Goal: Information Seeking & Learning: Learn about a topic

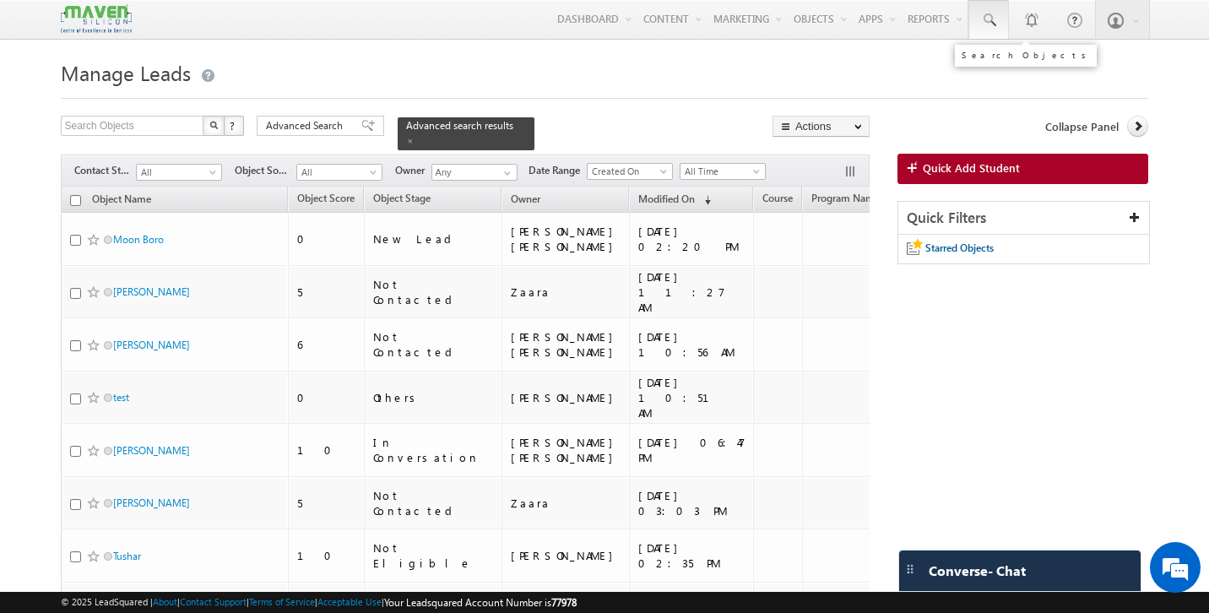
scroll to position [0, 85]
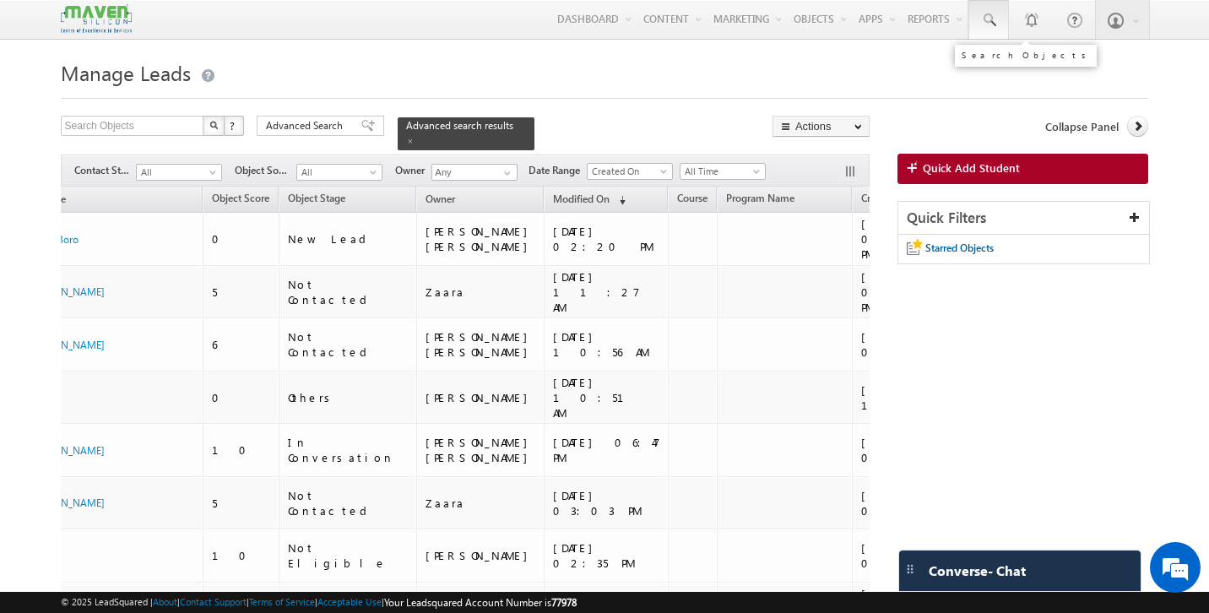
click at [994, 23] on span at bounding box center [988, 20] width 17 height 17
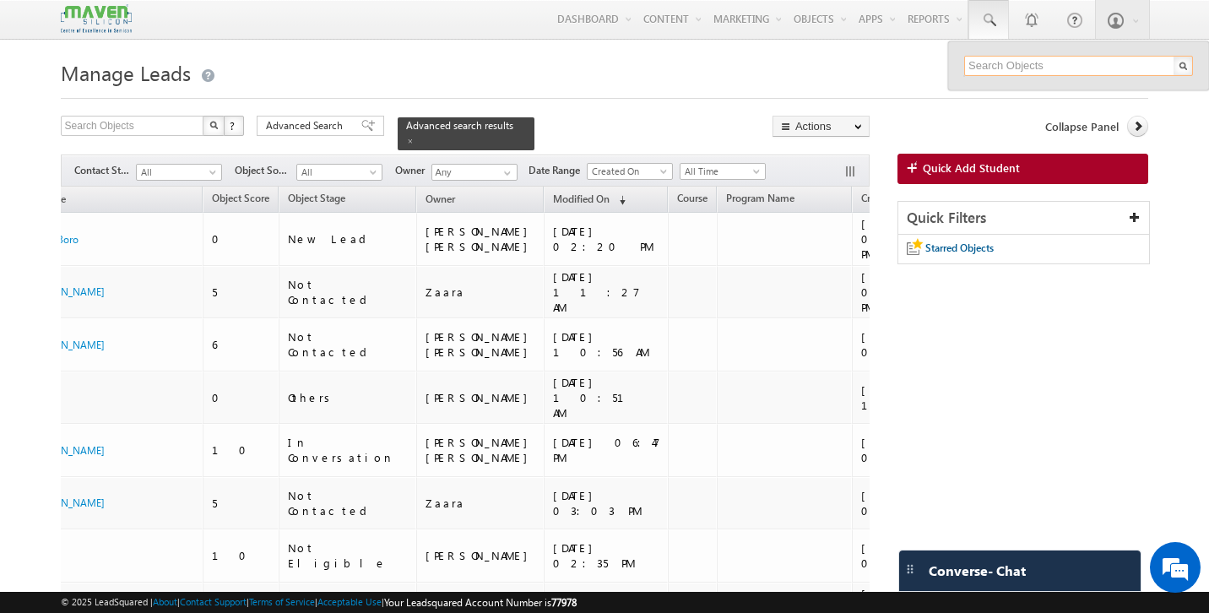
click at [996, 68] on input "text" at bounding box center [1078, 66] width 229 height 20
paste input "anilcs01@gmail.com"
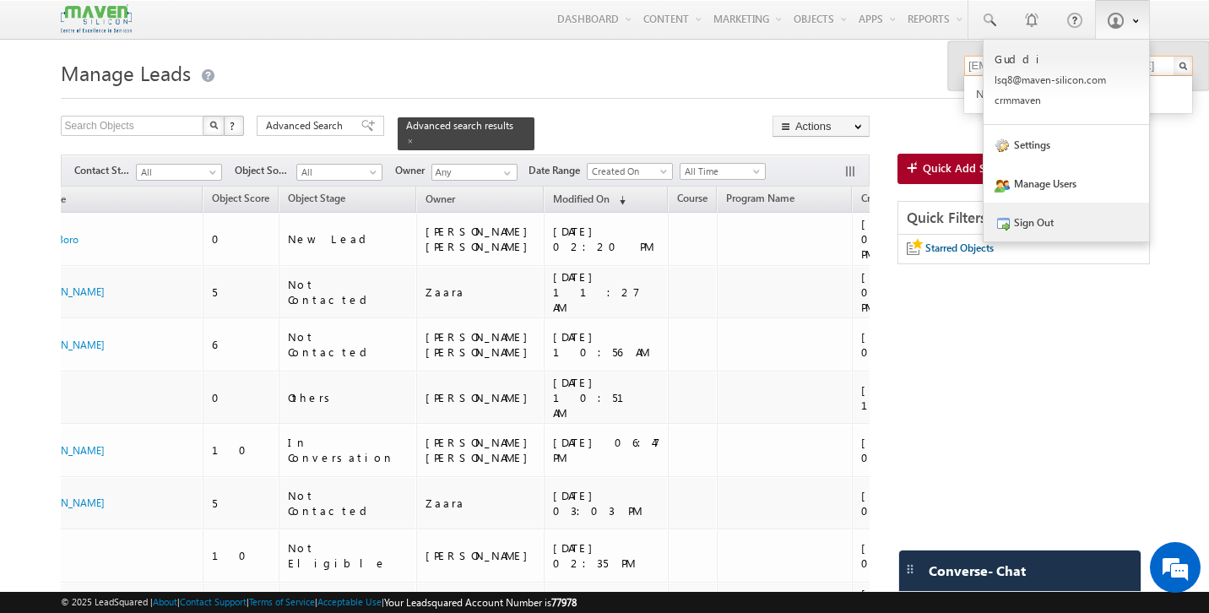
type input "anilcs01@gmail.com"
click at [1034, 224] on link "Sign Out" at bounding box center [1066, 222] width 165 height 39
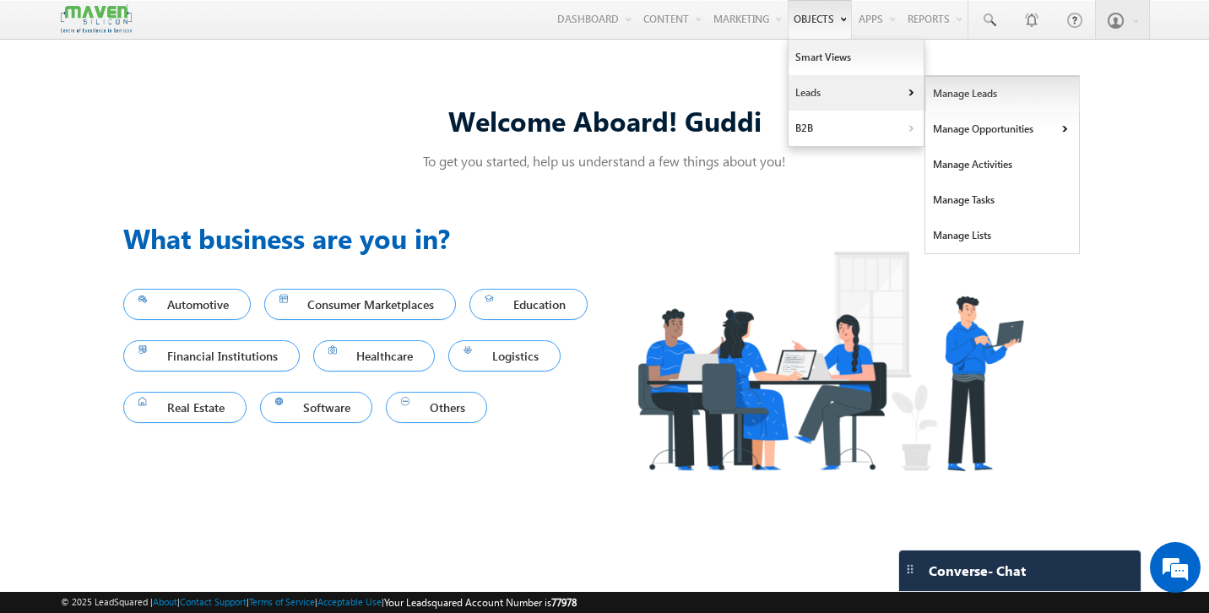
click at [937, 99] on link "Manage Leads" at bounding box center [1002, 93] width 155 height 35
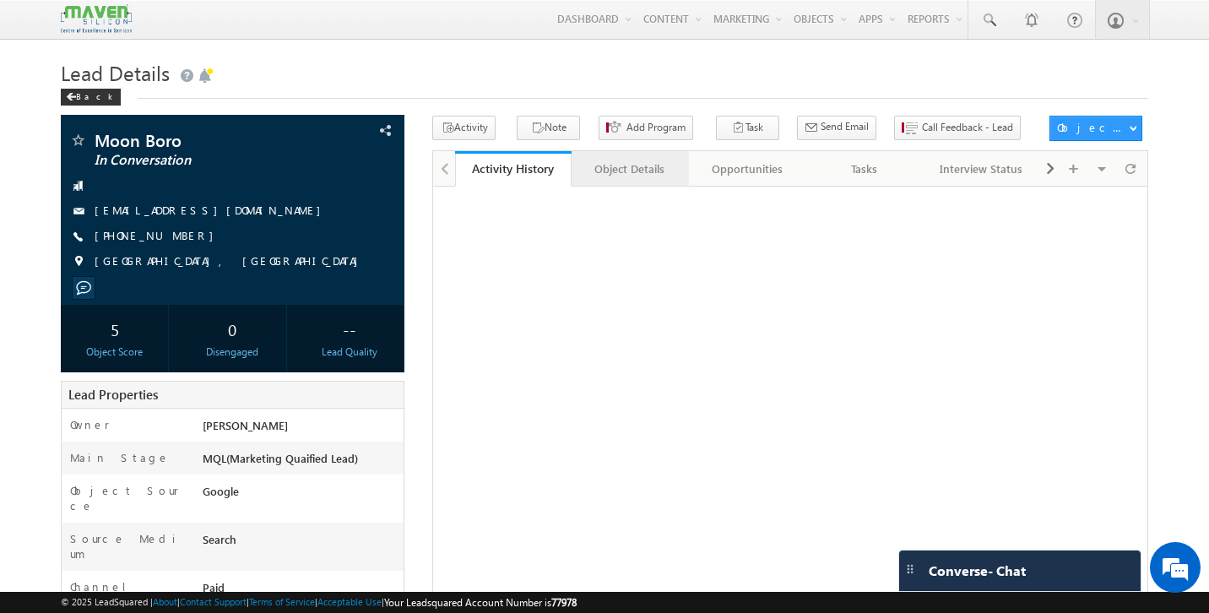
click at [637, 178] on div "Object Details" at bounding box center [629, 169] width 89 height 20
click at [536, 172] on div "Activity History" at bounding box center [513, 169] width 89 height 20
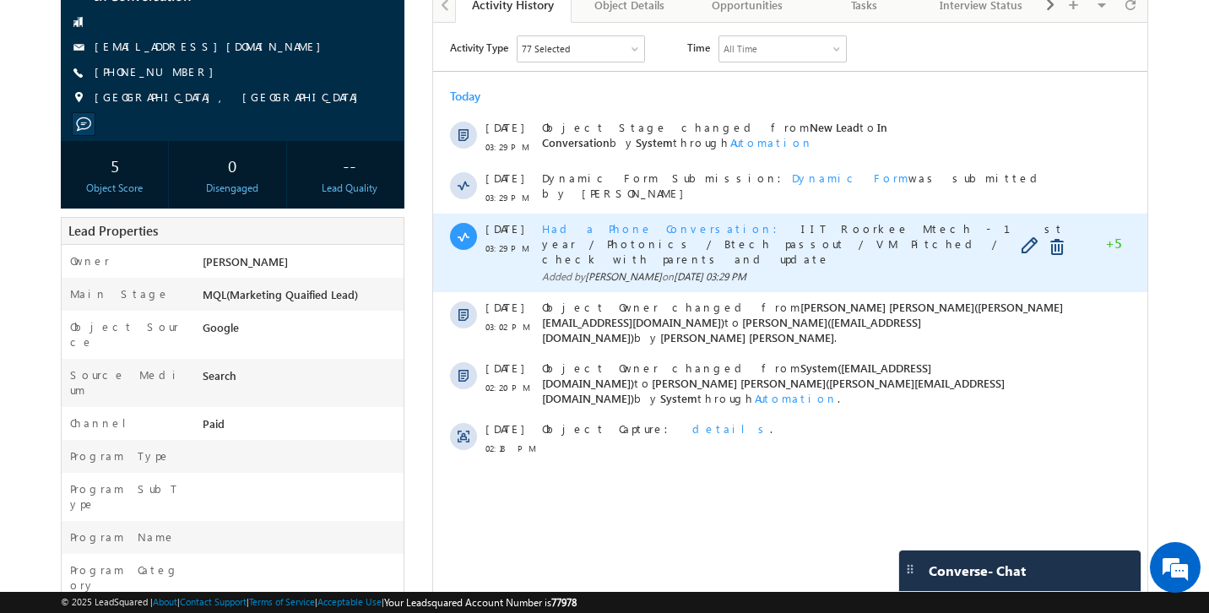
scroll to position [165, 0]
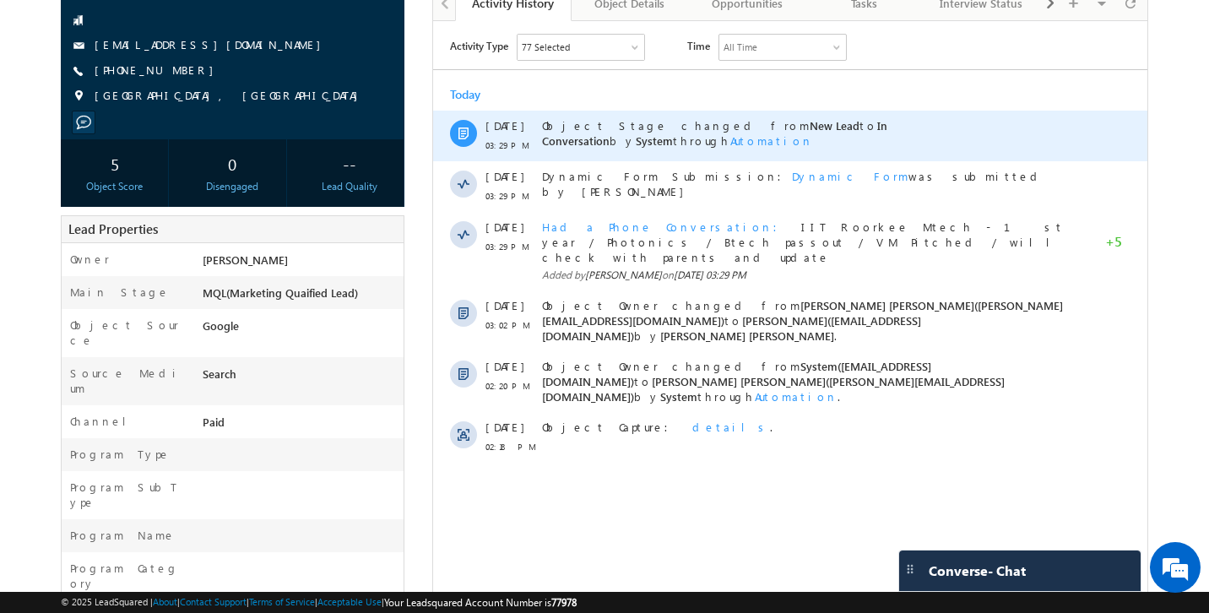
click at [813, 133] on span "Automation" at bounding box center [771, 140] width 83 height 14
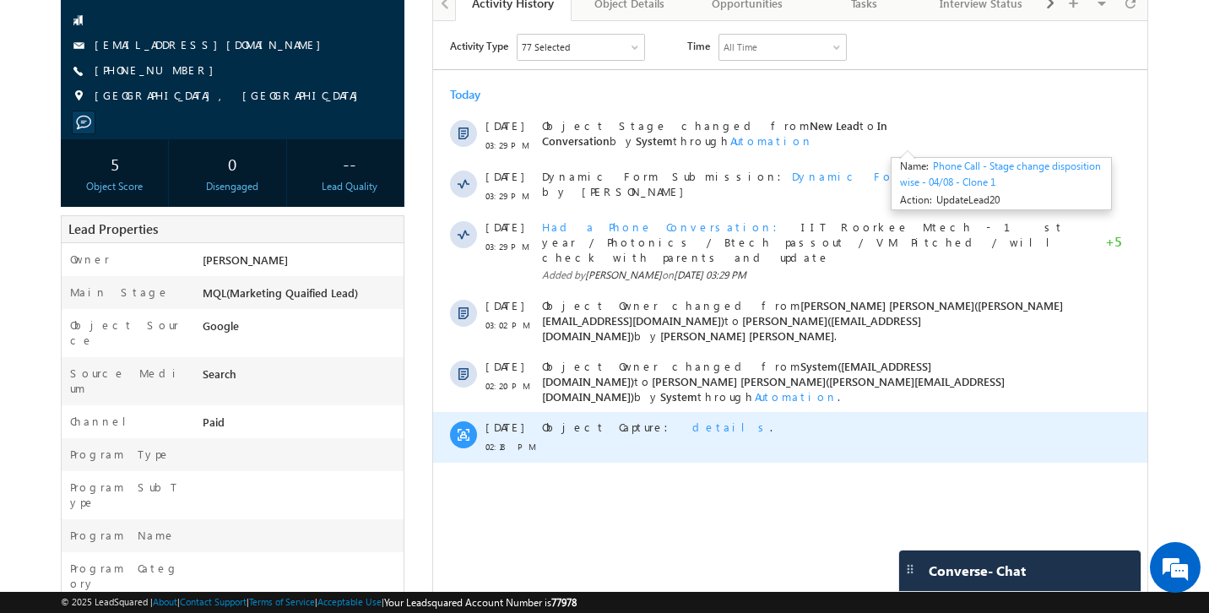
click at [1043, 411] on div "Object Capture: details ." at bounding box center [803, 436] width 523 height 51
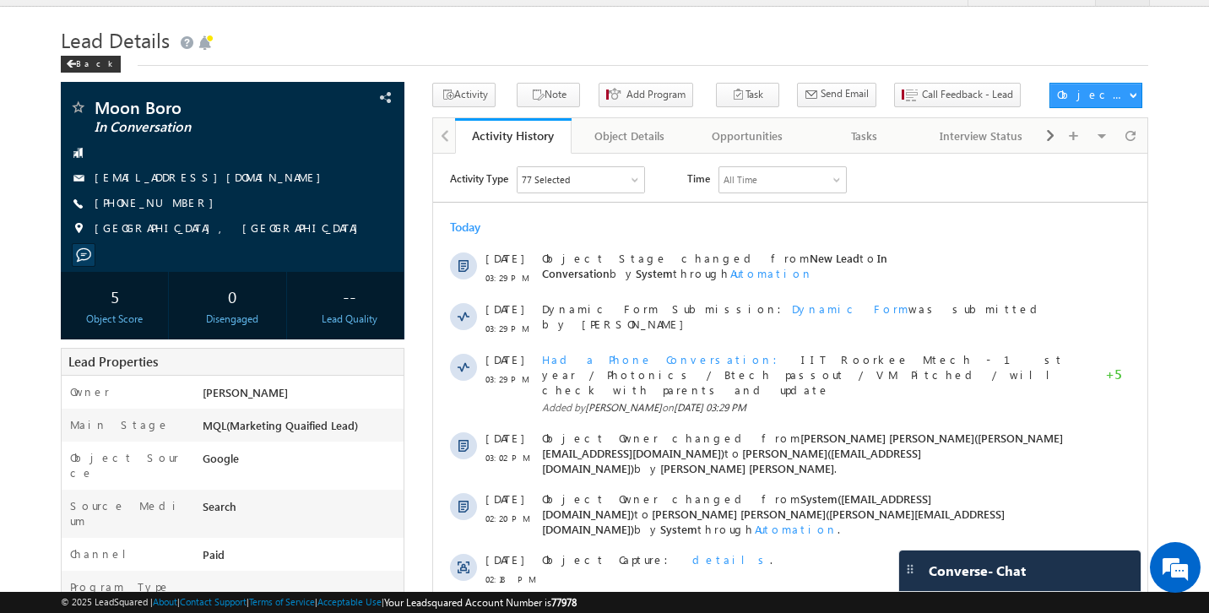
scroll to position [0, 0]
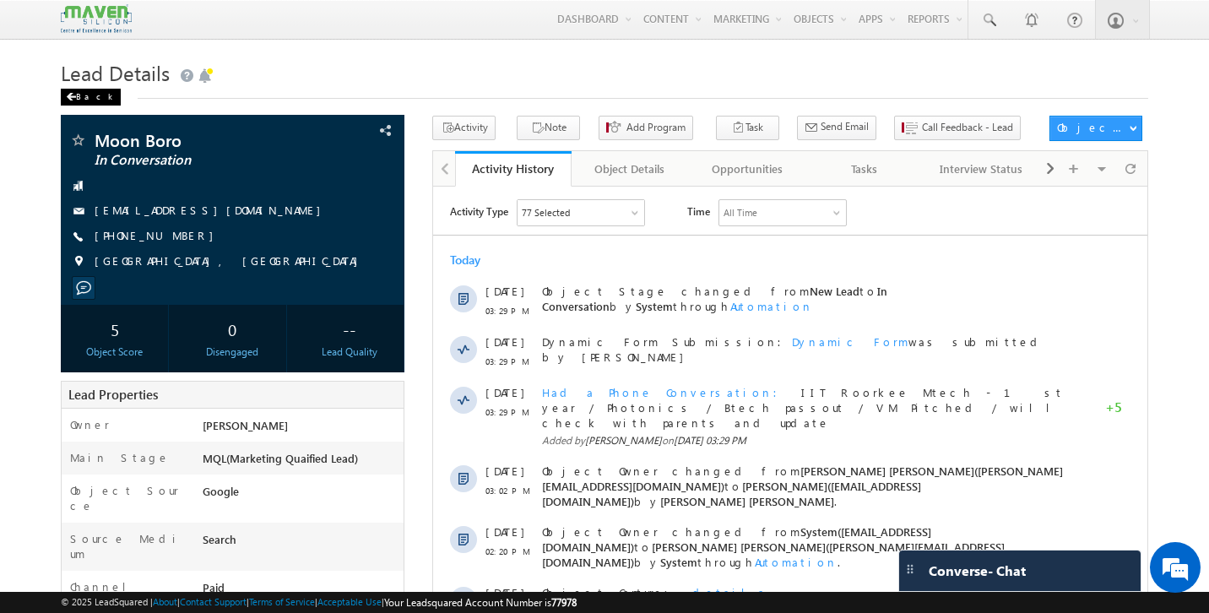
click at [92, 91] on div "Back" at bounding box center [91, 97] width 60 height 17
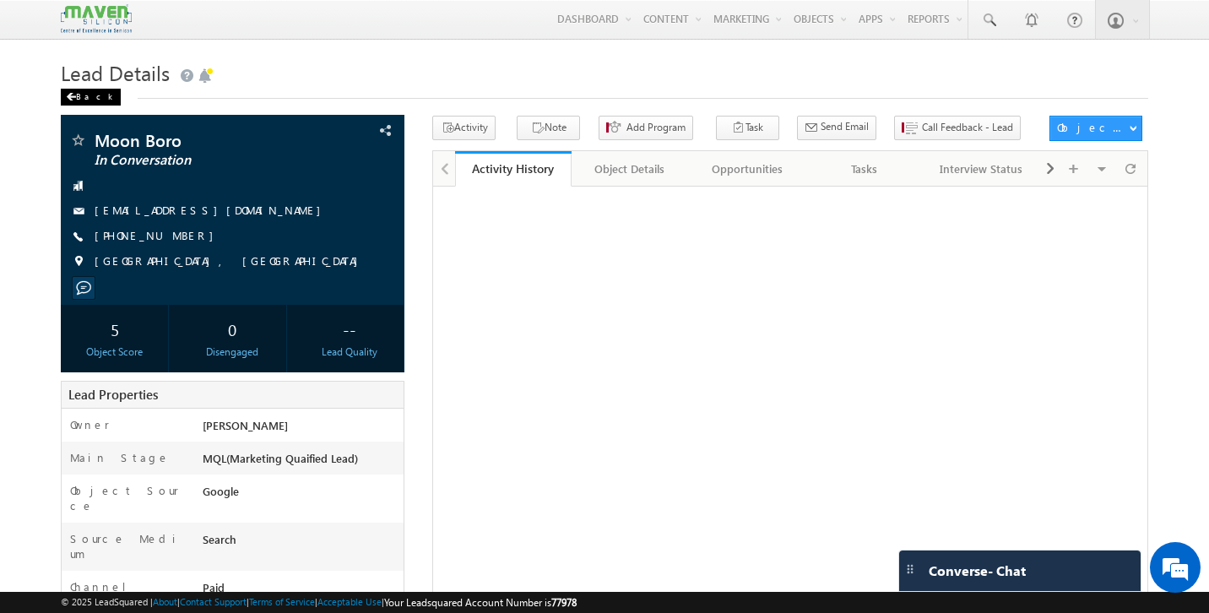
click at [73, 100] on span at bounding box center [71, 97] width 10 height 8
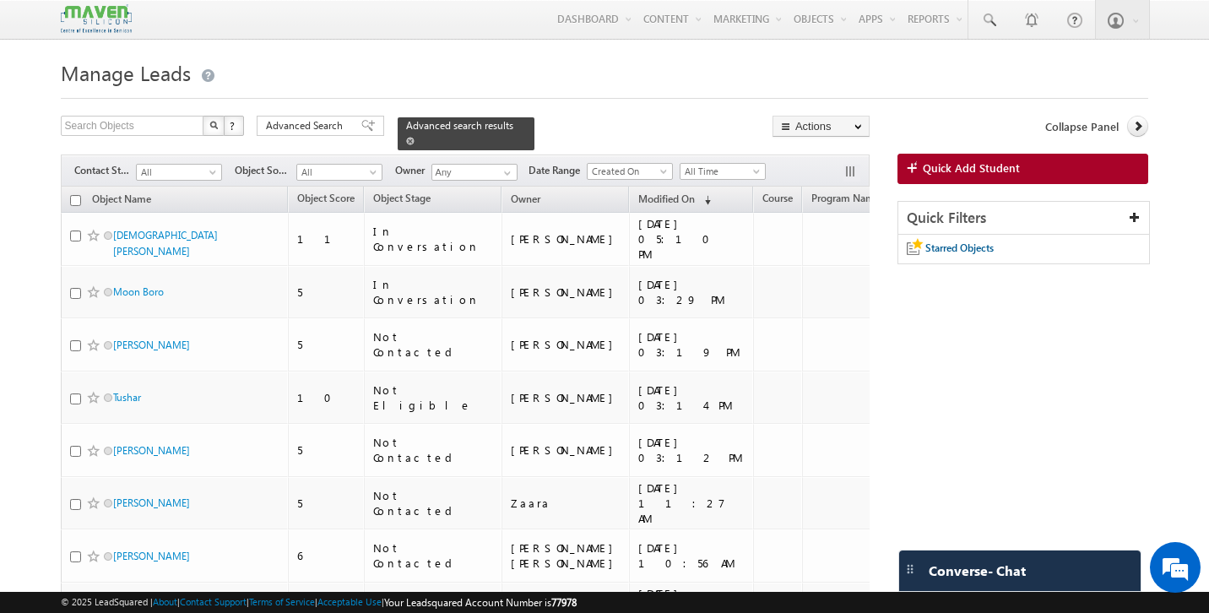
click at [415, 137] on span at bounding box center [410, 141] width 8 height 8
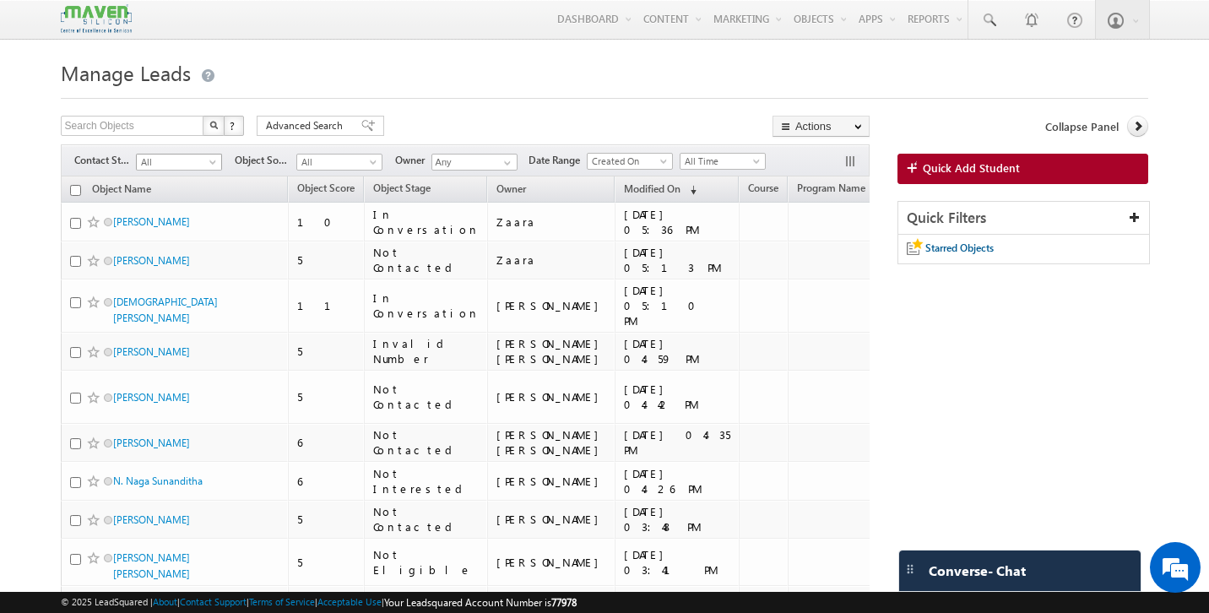
click at [208, 170] on span at bounding box center [215, 166] width 14 height 14
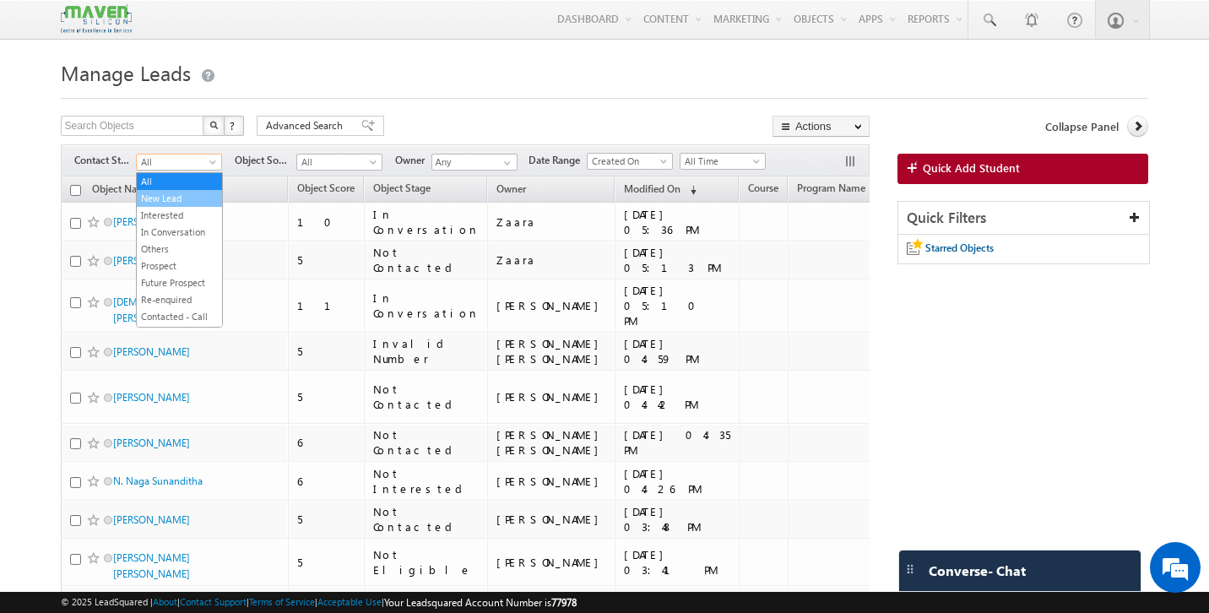
click at [190, 193] on link "New Lead" at bounding box center [179, 198] width 85 height 15
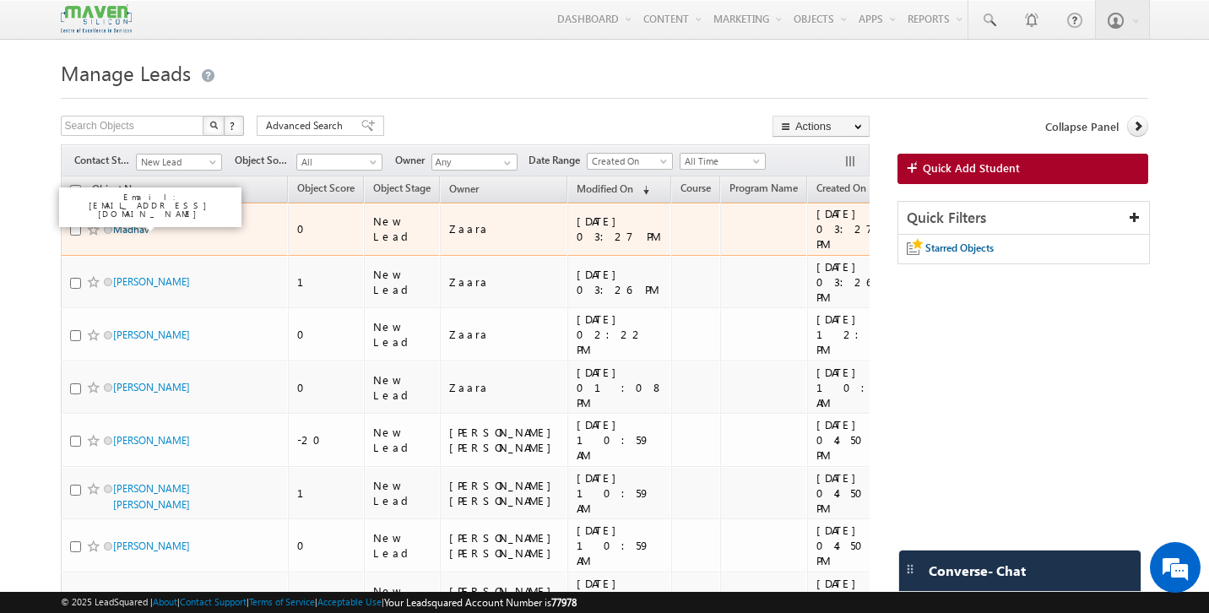
click at [137, 224] on link "Madhav" at bounding box center [131, 229] width 36 height 13
click at [134, 225] on link "Madhav" at bounding box center [131, 229] width 36 height 13
click at [134, 224] on link "Madhav" at bounding box center [131, 229] width 36 height 13
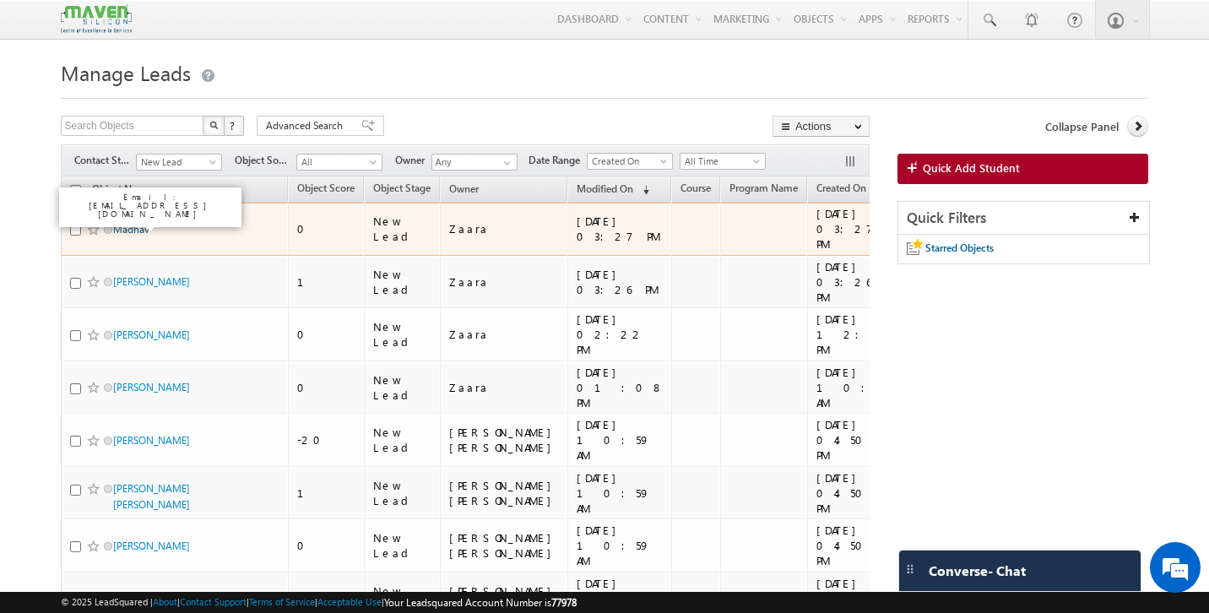
click at [134, 223] on link "Madhav" at bounding box center [131, 229] width 36 height 13
click at [129, 223] on link "Madhav" at bounding box center [131, 229] width 36 height 13
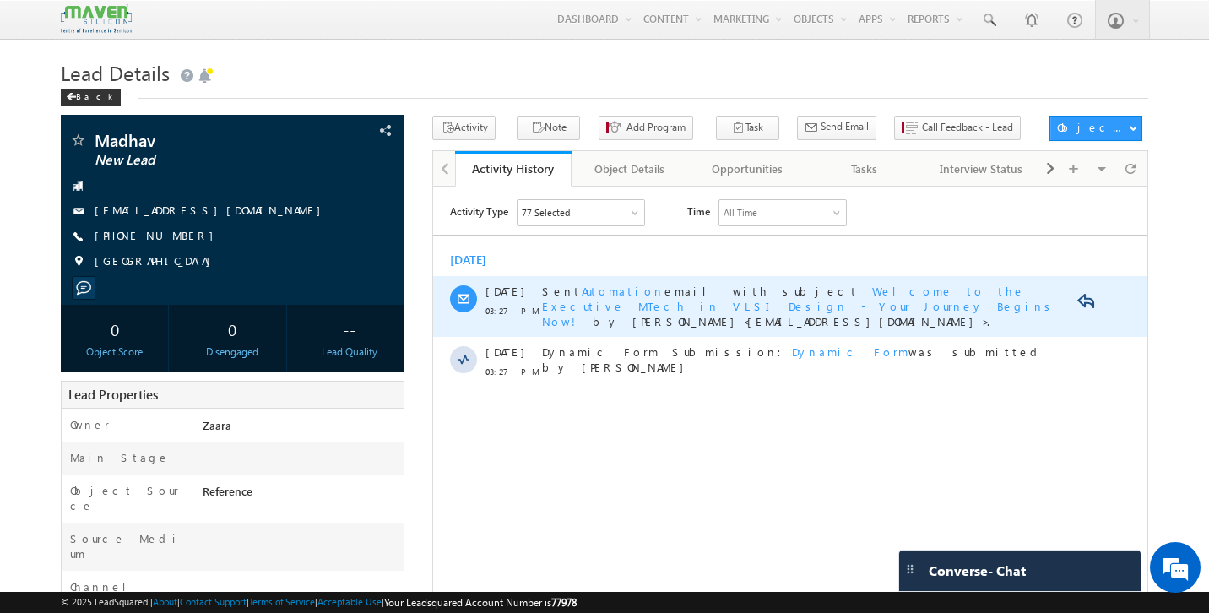
click at [860, 288] on span "Welcome to the Executive MTech in VLSI Design - Your Journey Begins Now!" at bounding box center [799, 305] width 514 height 45
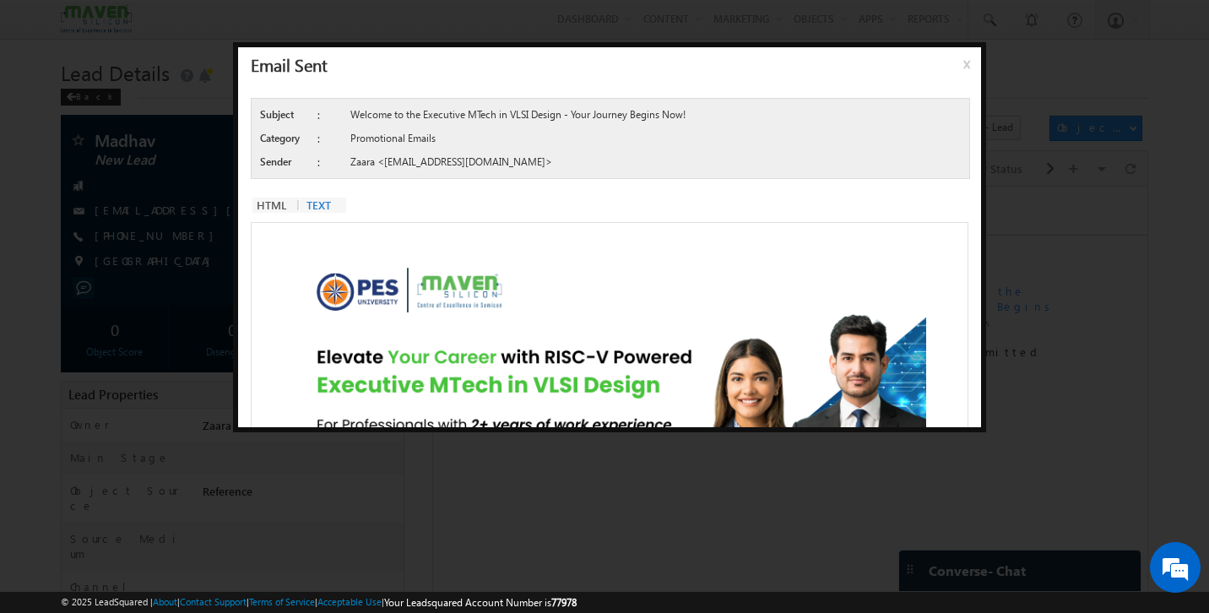
click at [964, 60] on span "x" at bounding box center [970, 70] width 14 height 30
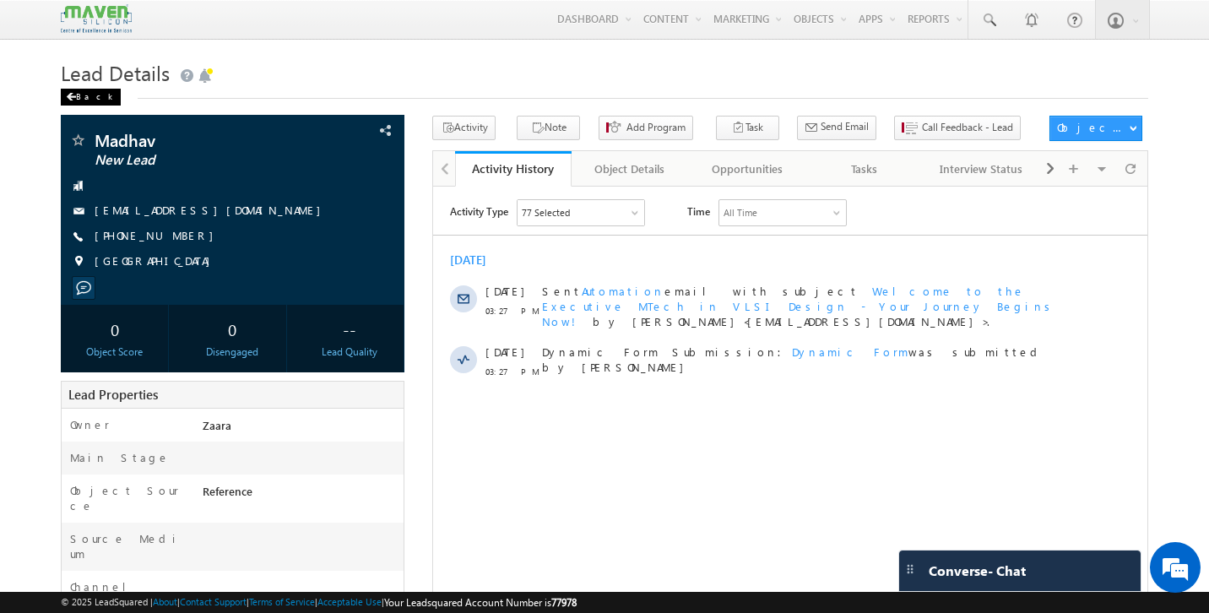
click at [78, 100] on div "Back" at bounding box center [91, 97] width 60 height 17
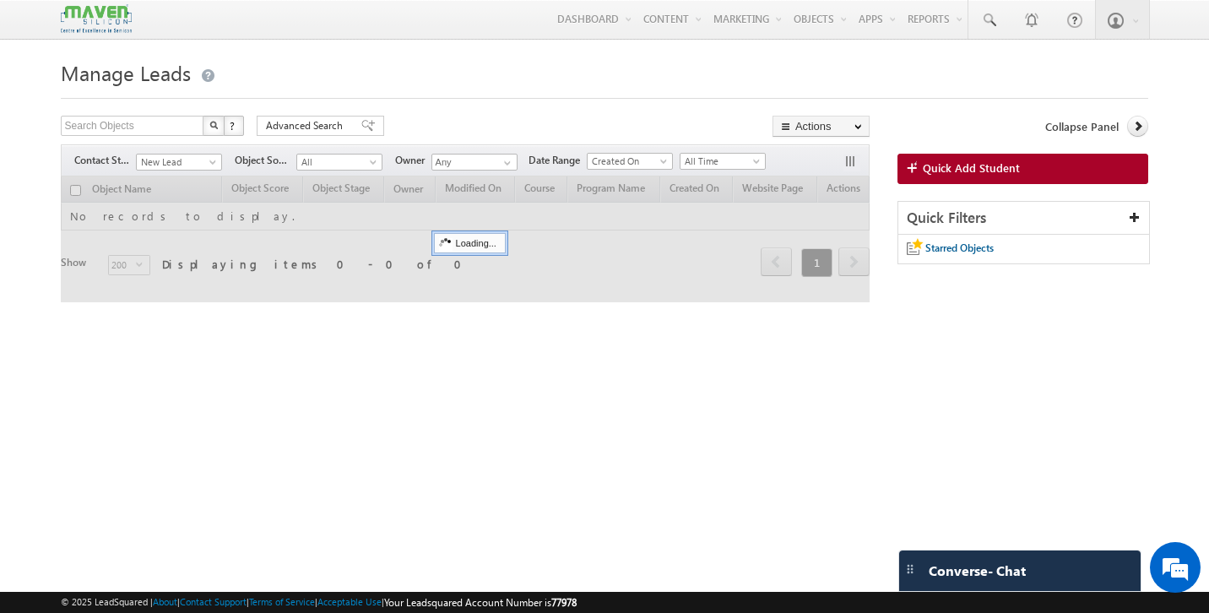
click at [214, 165] on span at bounding box center [215, 166] width 14 height 14
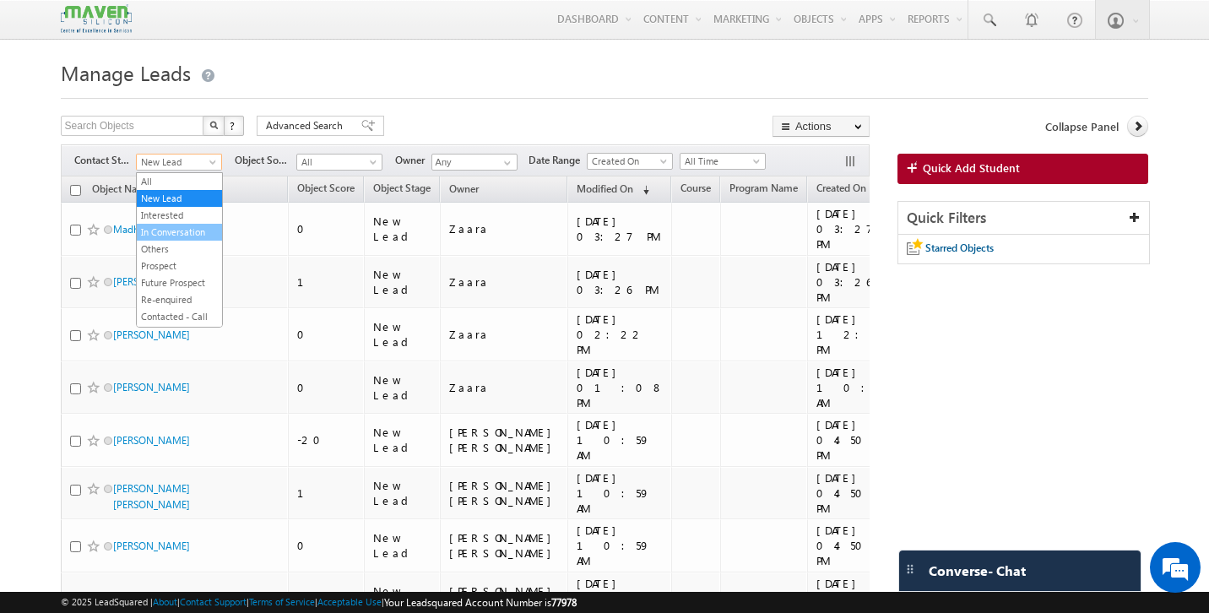
click at [196, 230] on link "In Conversation" at bounding box center [179, 232] width 85 height 15
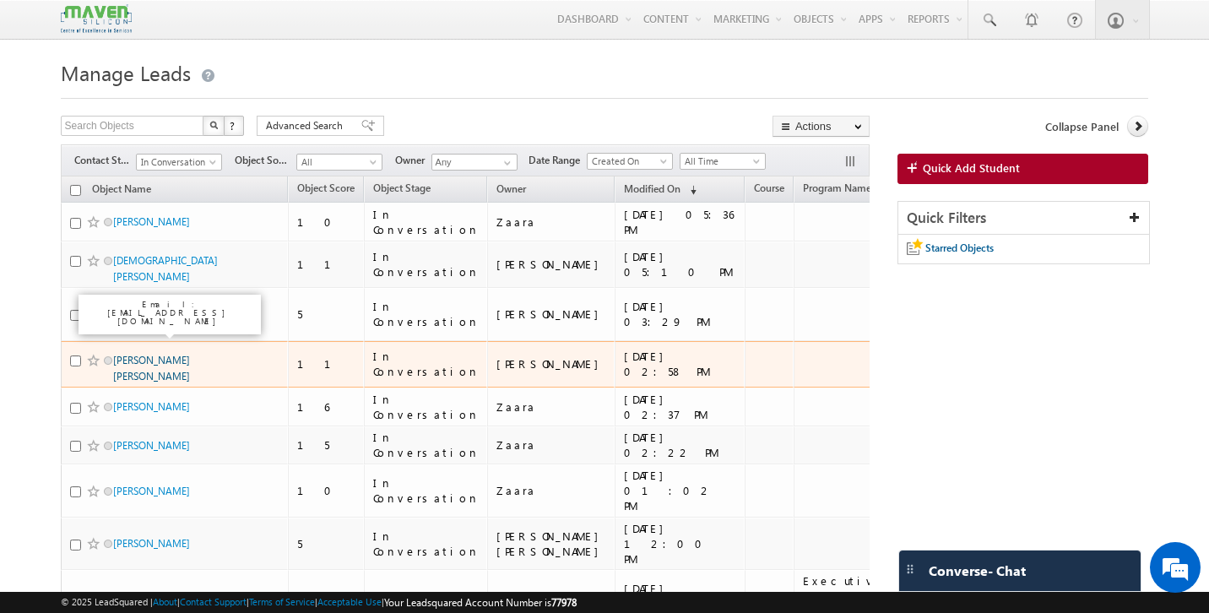
click at [161, 354] on link "[PERSON_NAME] [PERSON_NAME]" at bounding box center [151, 368] width 77 height 29
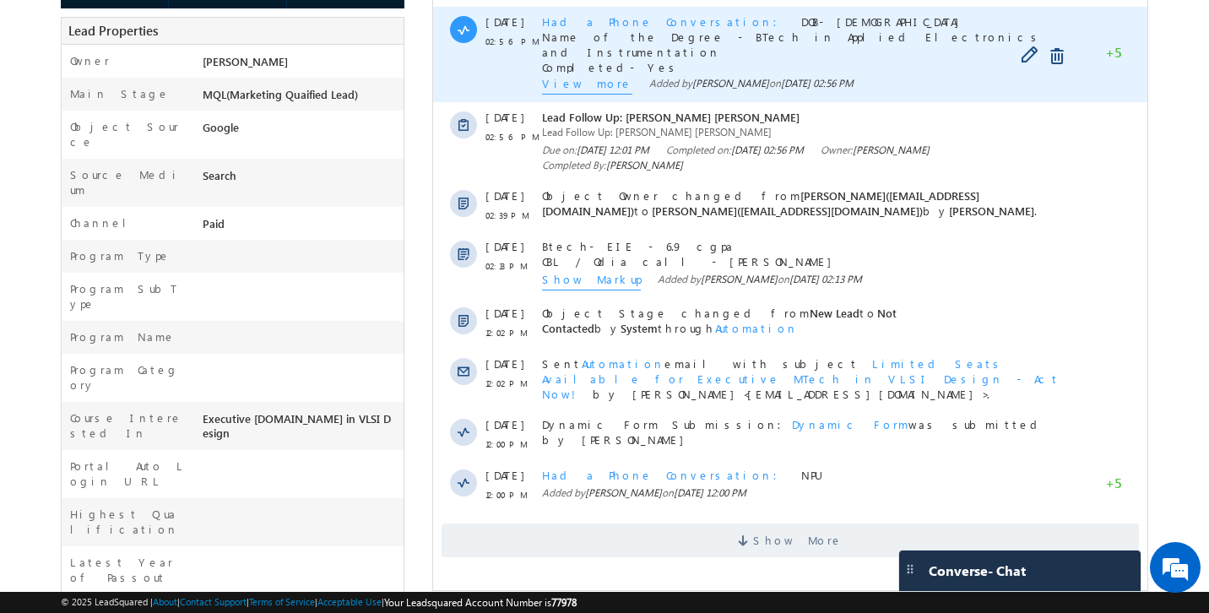
scroll to position [382, 0]
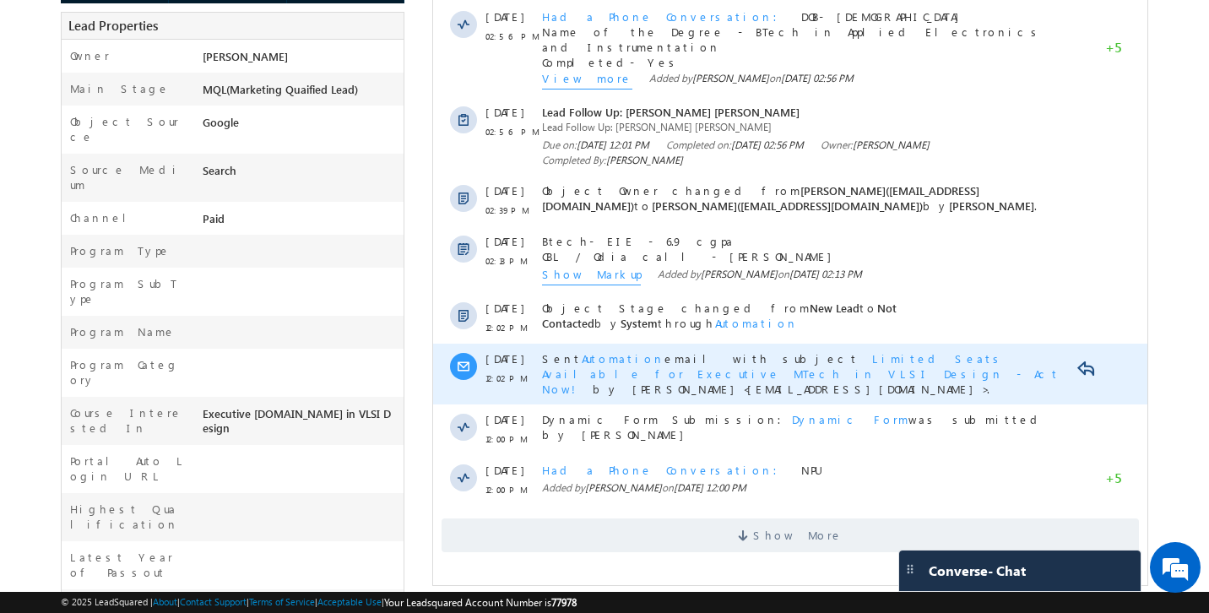
click at [963, 351] on span "Limited Seats Available for Executive MTech in VLSI Design - Act Now!" at bounding box center [801, 373] width 518 height 45
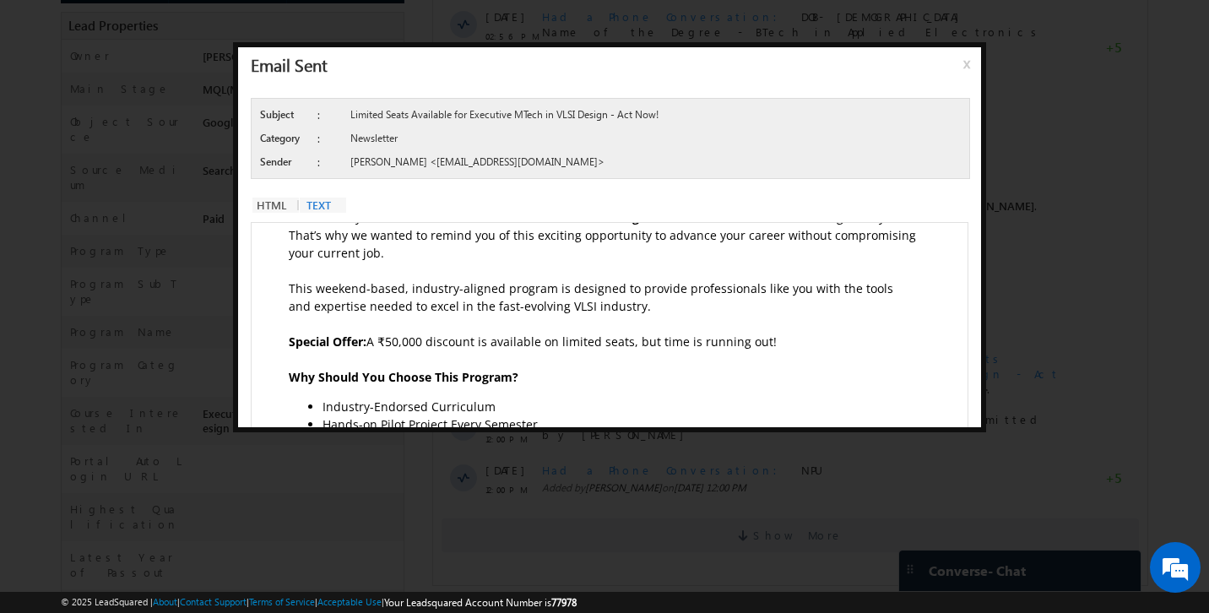
scroll to position [0, 0]
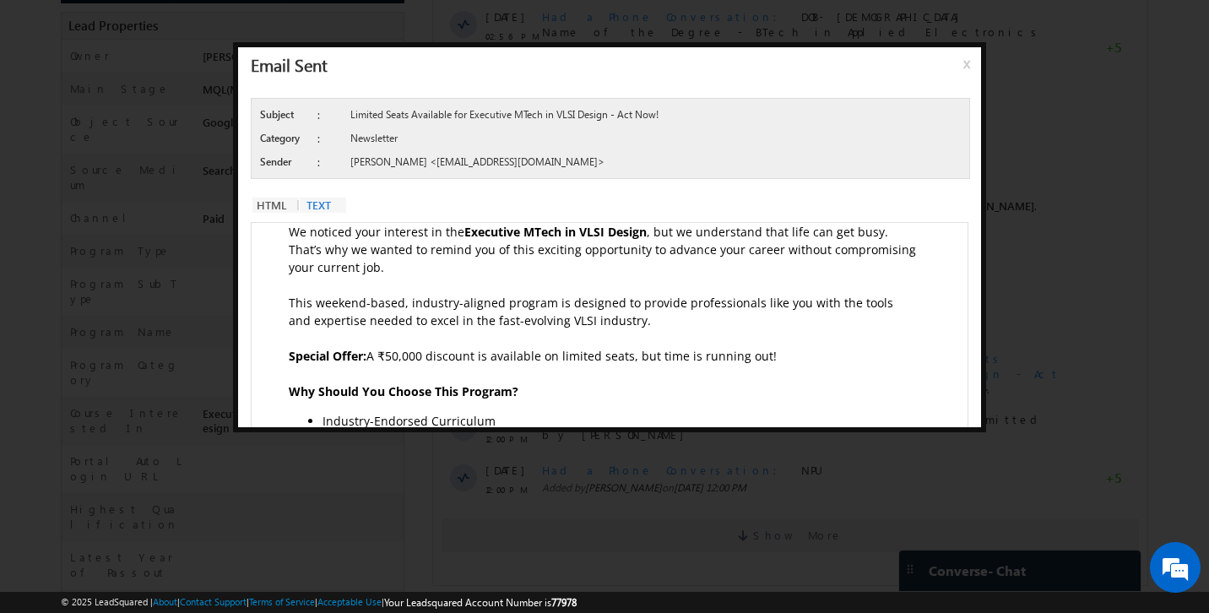
click at [610, 365] on p at bounding box center [603, 374] width 629 height 18
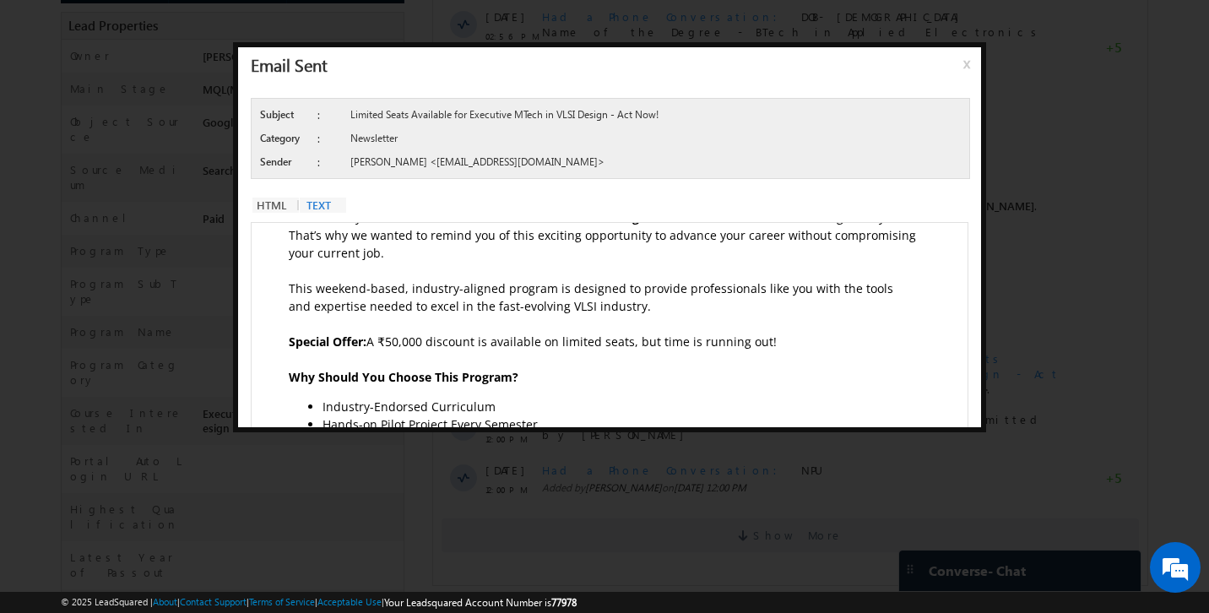
click at [550, 299] on p "This weekend-based, industry-aligned program is designed to provide professiona…" at bounding box center [603, 296] width 629 height 35
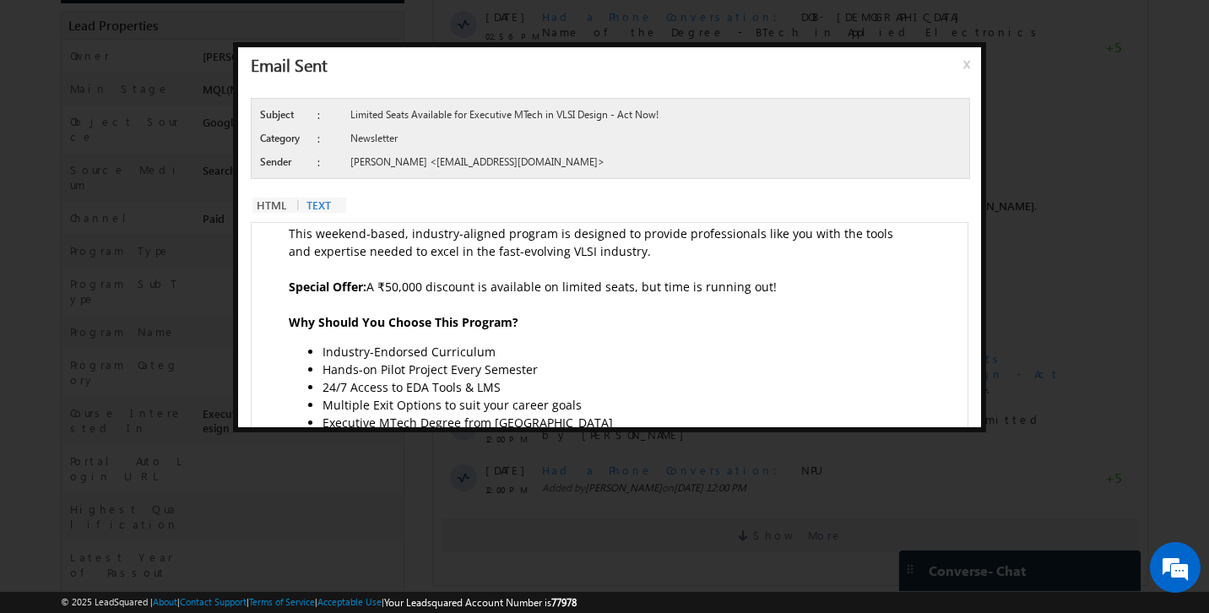
scroll to position [0, 0]
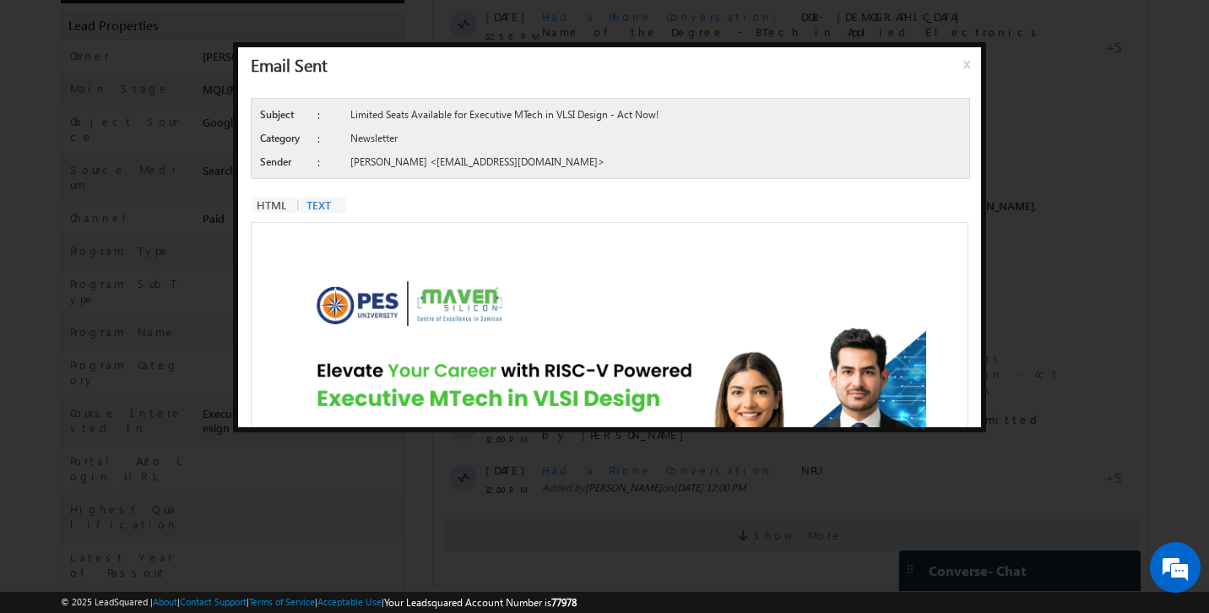
click at [964, 66] on span "x" at bounding box center [970, 70] width 14 height 30
